Goal: Transaction & Acquisition: Book appointment/travel/reservation

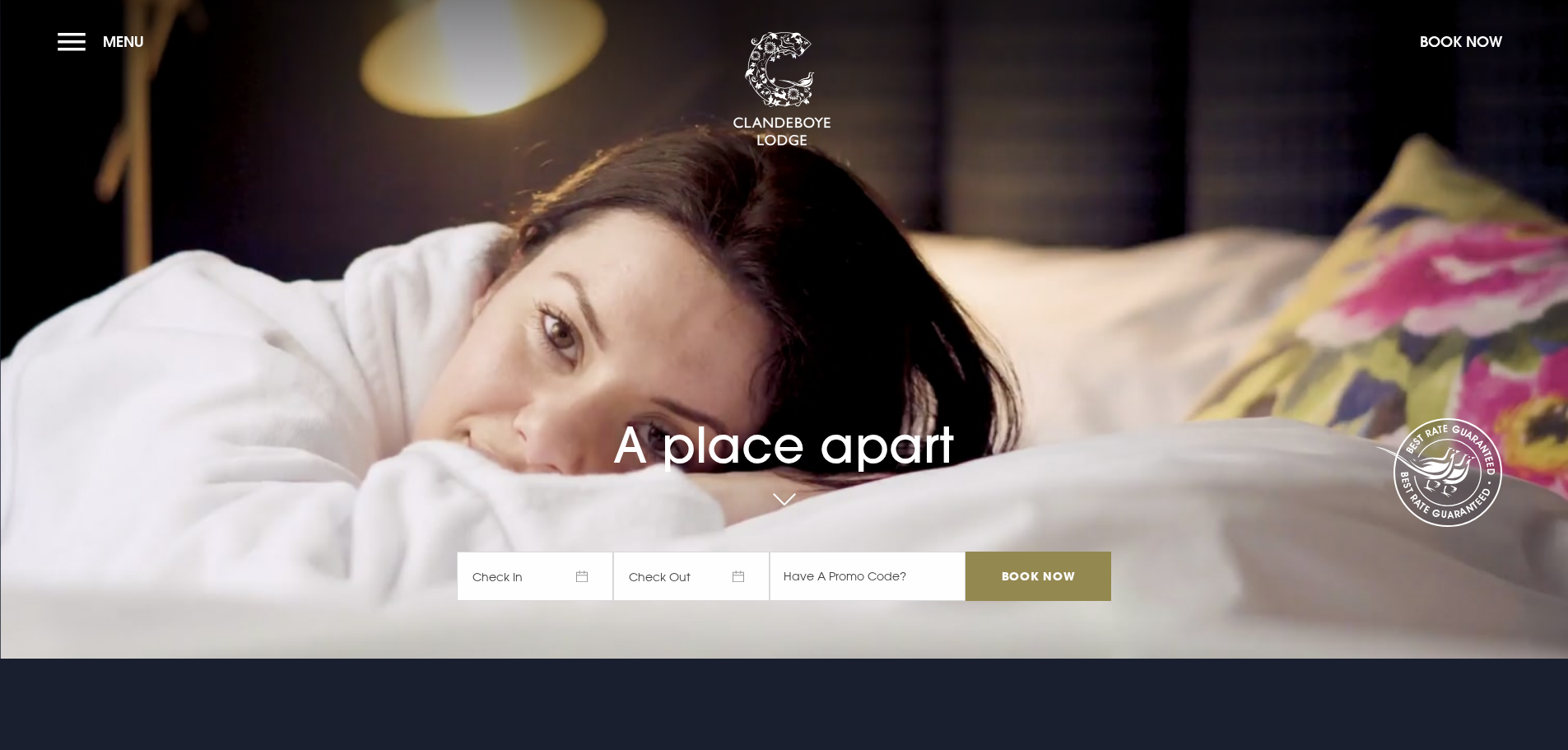
click at [575, 571] on span "Check In" at bounding box center [535, 576] width 156 height 49
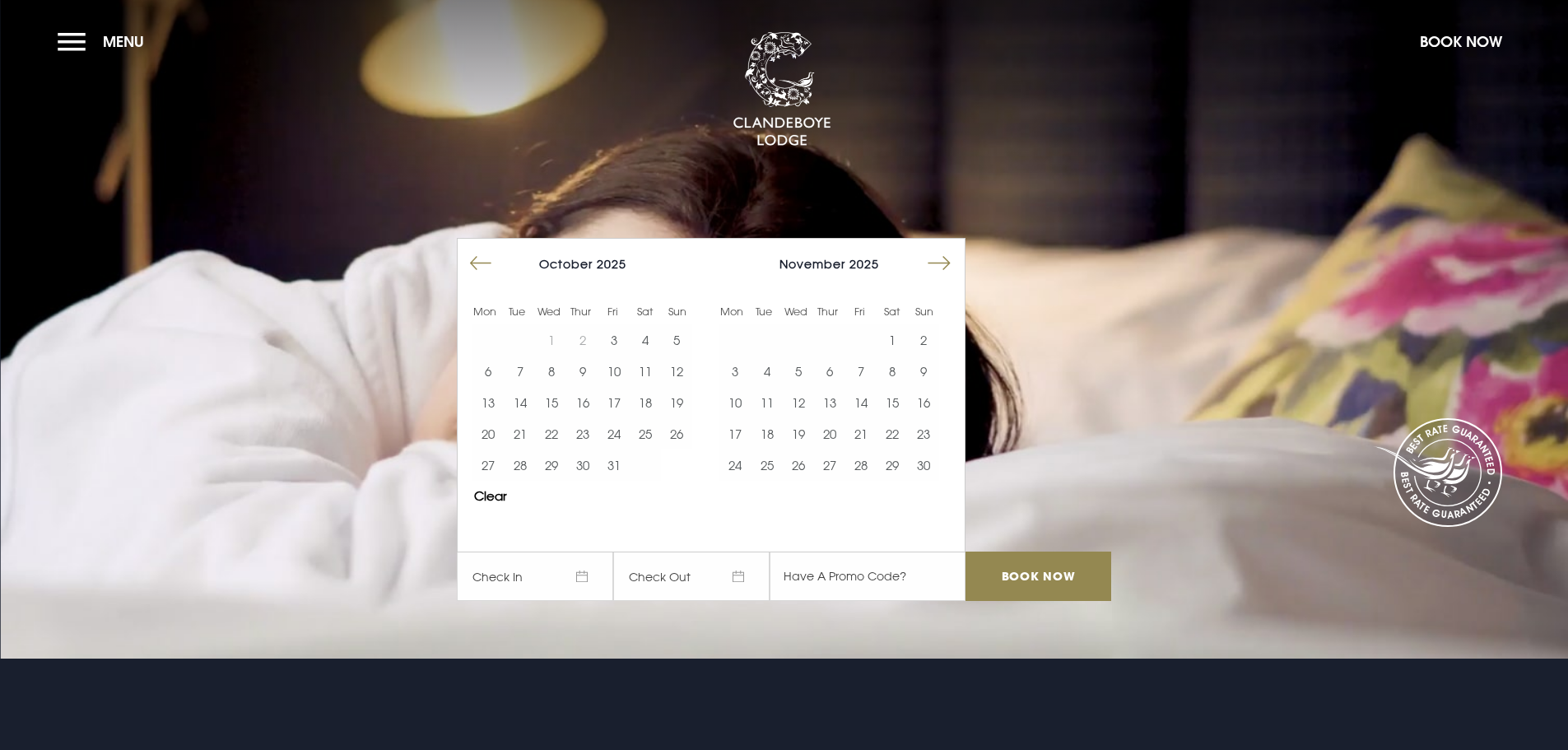
click at [575, 571] on span "Check In" at bounding box center [535, 576] width 156 height 49
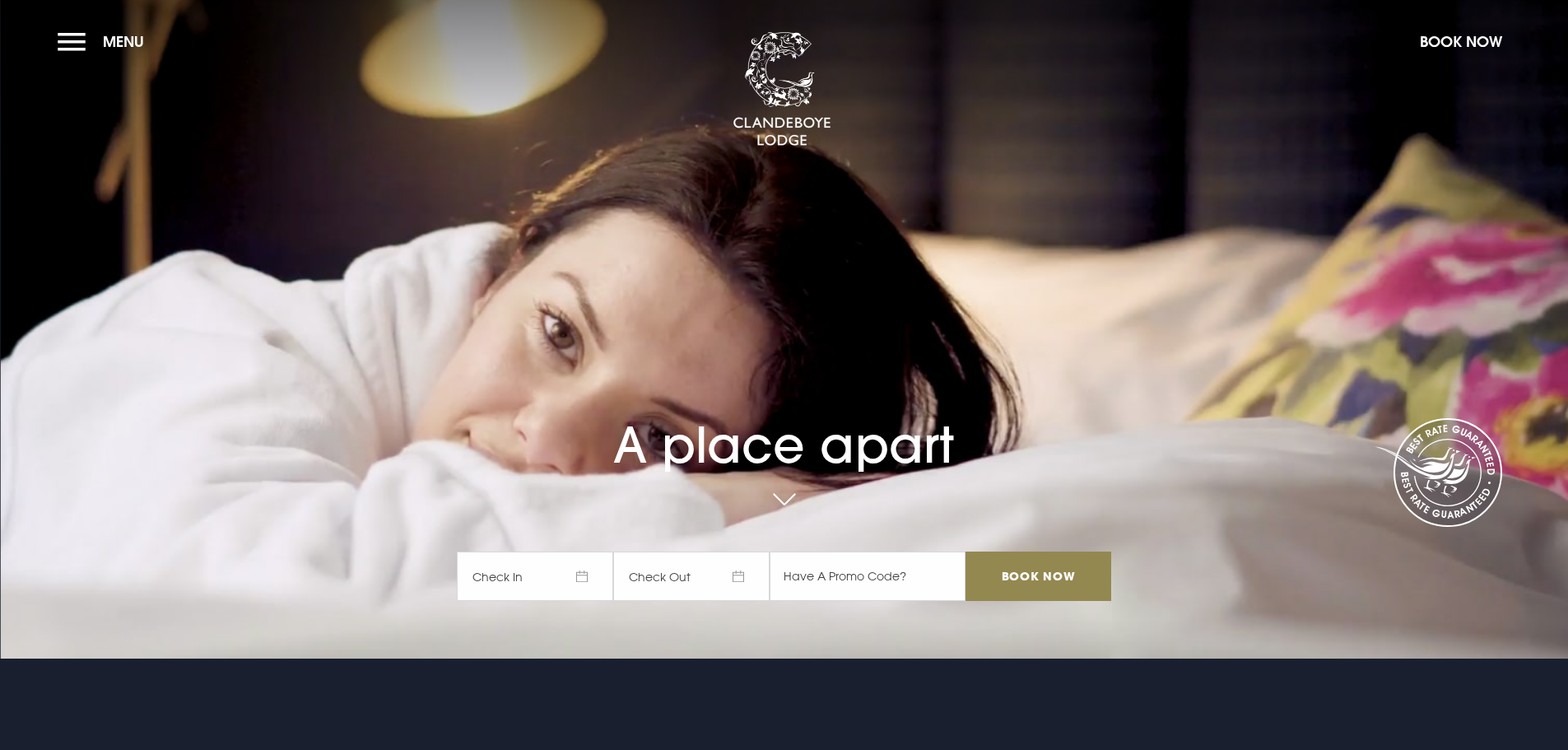
click at [575, 571] on span "Check In" at bounding box center [535, 576] width 156 height 49
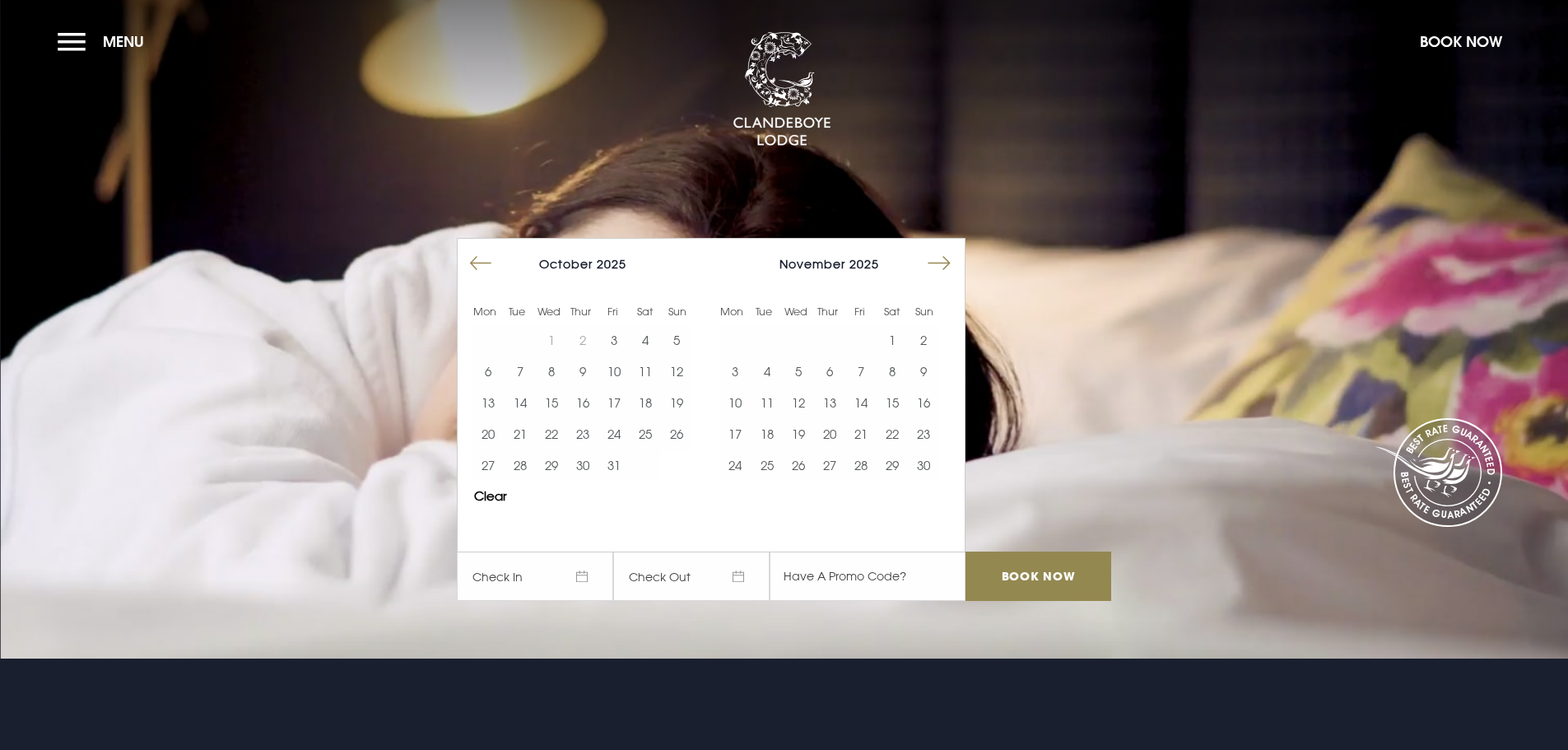
click at [945, 265] on button "Move forward to switch to the next month." at bounding box center [939, 263] width 31 height 31
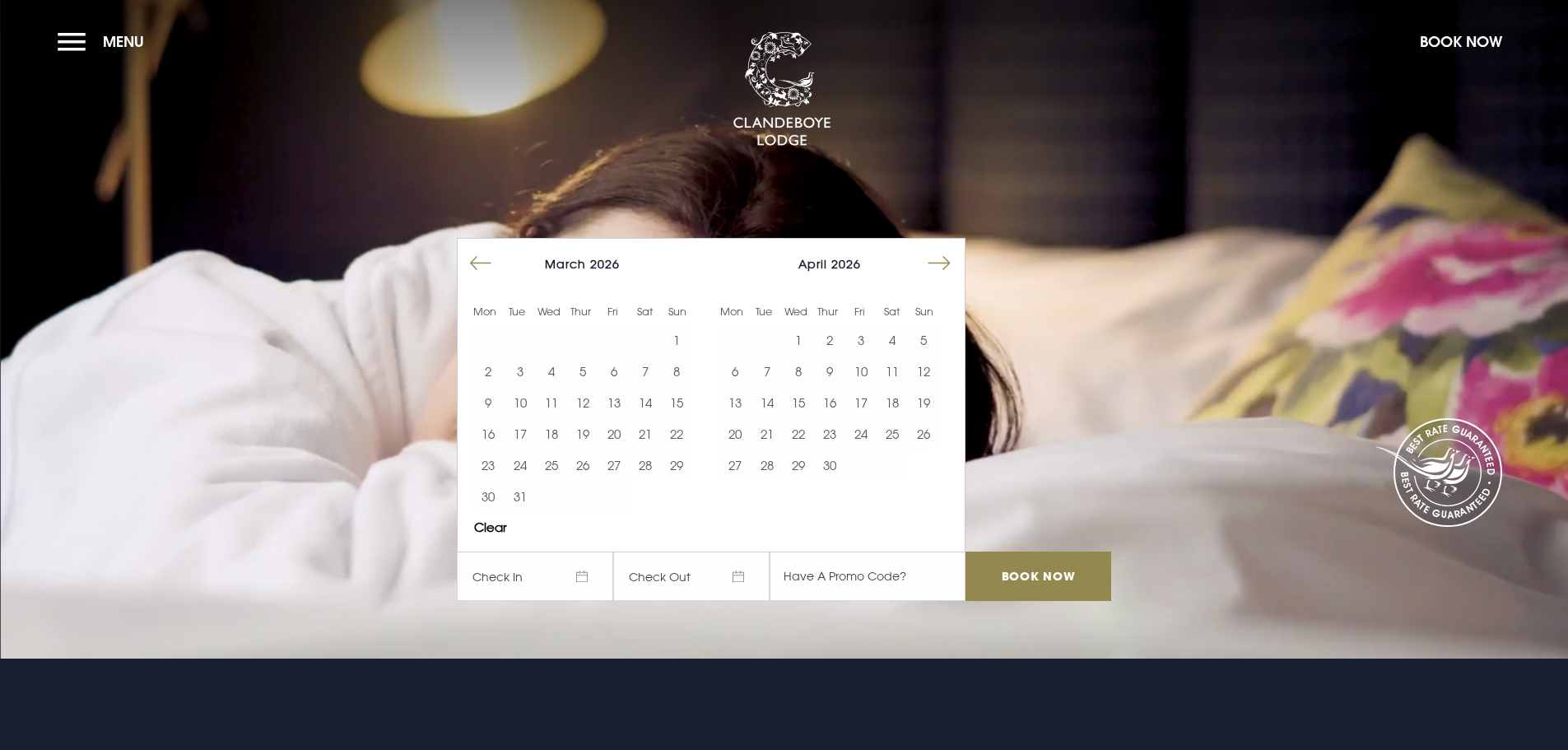
click at [944, 260] on button "Move forward to switch to the next month." at bounding box center [939, 263] width 31 height 31
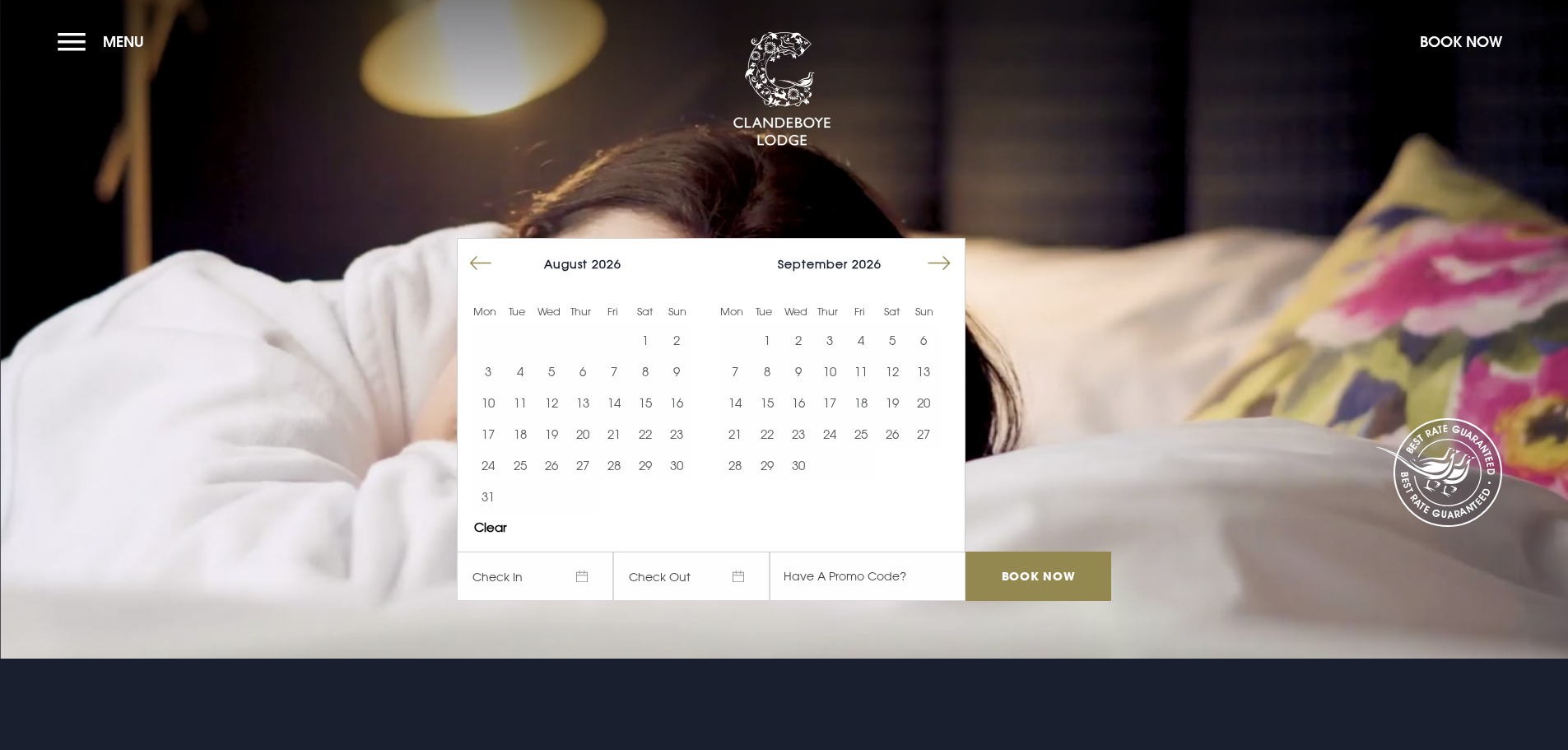
click at [944, 260] on button "Move forward to switch to the next month." at bounding box center [939, 263] width 31 height 31
click at [945, 258] on button "Move forward to switch to the next month." at bounding box center [939, 263] width 31 height 31
click at [945, 257] on button "Move forward to switch to the next month." at bounding box center [939, 263] width 31 height 31
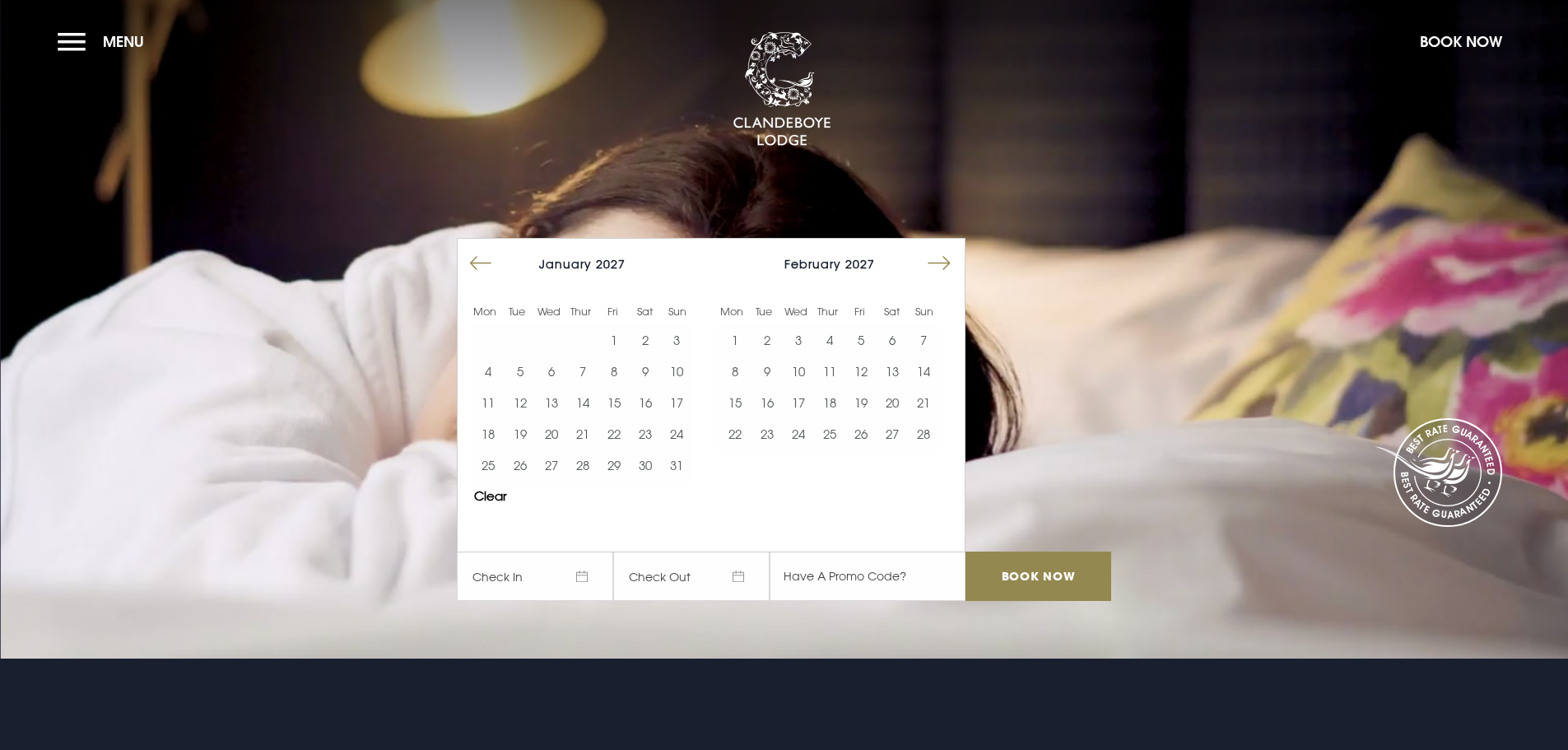
click at [947, 254] on button "Move forward to switch to the next month." at bounding box center [939, 263] width 31 height 31
click at [947, 253] on button "Move forward to switch to the next month." at bounding box center [939, 263] width 31 height 31
click at [946, 253] on button "Move forward to switch to the next month." at bounding box center [939, 263] width 31 height 31
click at [945, 253] on button "Move forward to switch to the next month." at bounding box center [939, 263] width 31 height 31
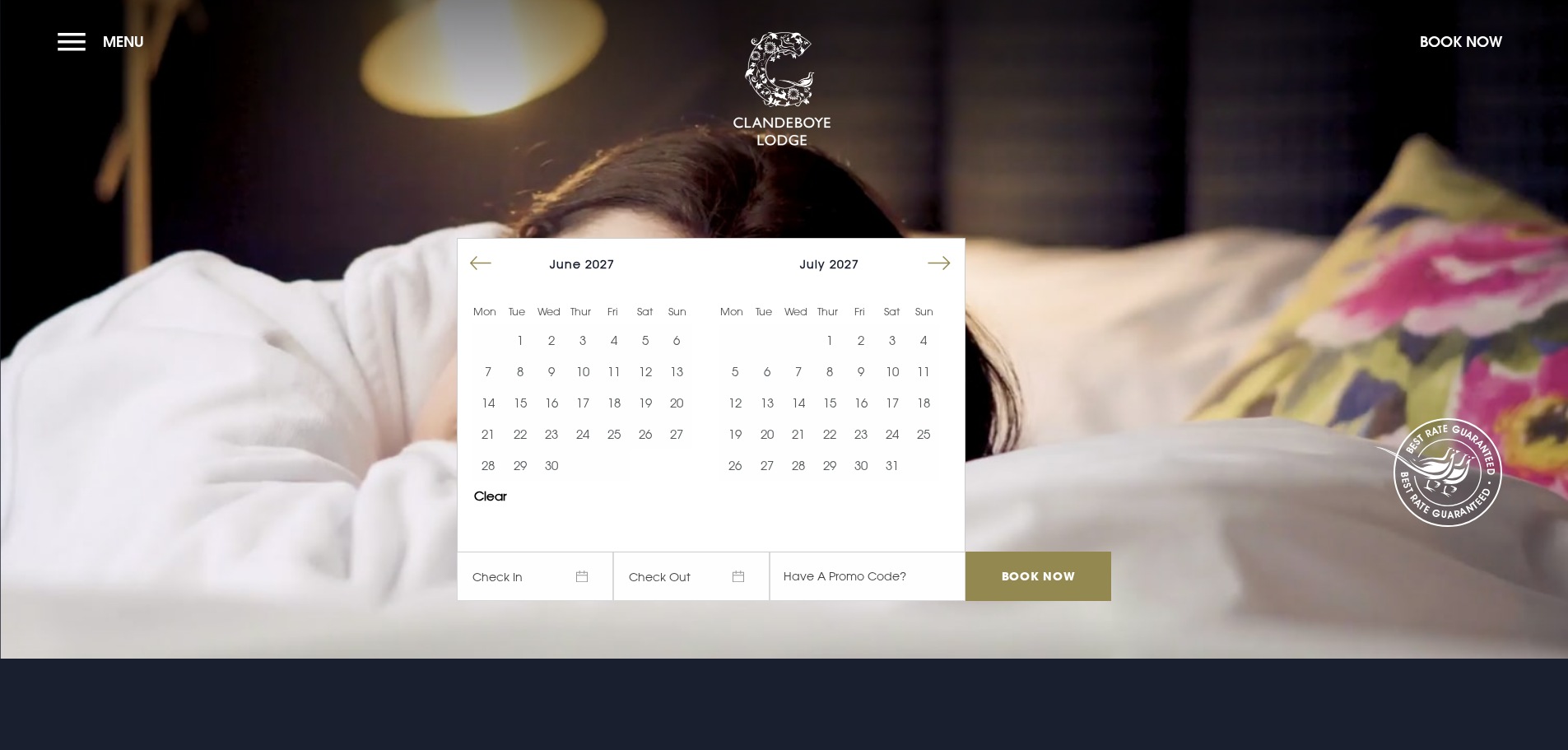
click at [945, 253] on button "Move forward to switch to the next month." at bounding box center [939, 263] width 31 height 31
click at [809, 370] on button "8" at bounding box center [798, 371] width 31 height 31
click at [826, 370] on button "9" at bounding box center [830, 371] width 31 height 31
click at [1073, 573] on input "Book Now" at bounding box center [1037, 576] width 144 height 49
